Goal: Information Seeking & Learning: Learn about a topic

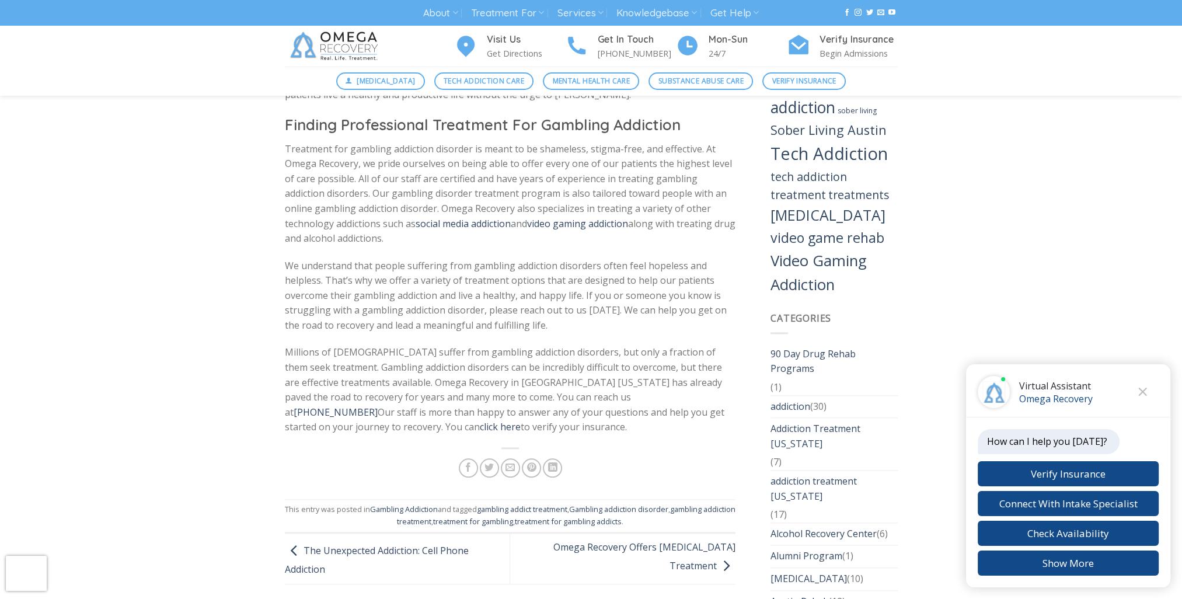
scroll to position [1576, 0]
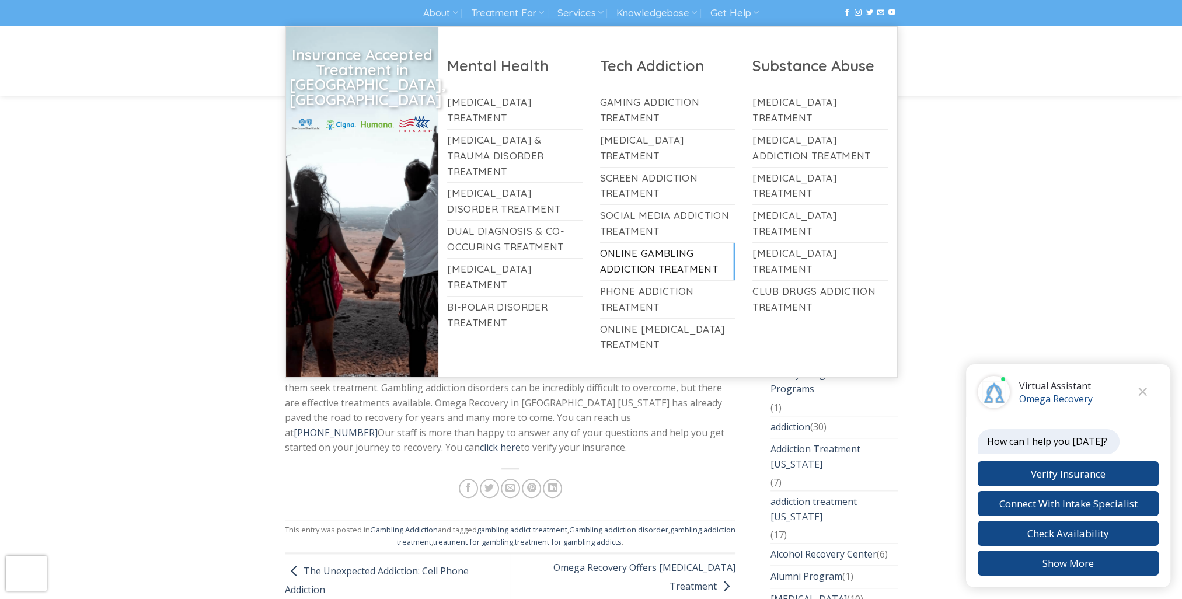
click at [635, 255] on link "Online Gambling Addiction Treatment" at bounding box center [667, 261] width 135 height 37
